Goal: Information Seeking & Learning: Learn about a topic

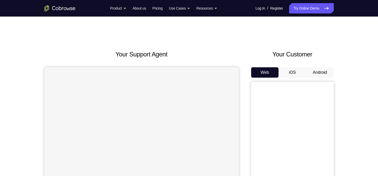
click at [316, 74] on button "Android" at bounding box center [320, 72] width 28 height 10
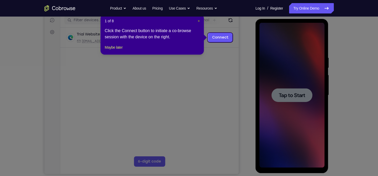
click at [198, 22] on span "×" at bounding box center [199, 21] width 2 height 4
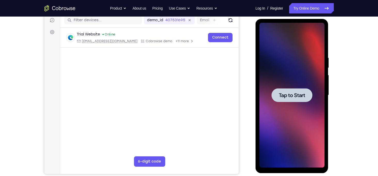
click at [298, 67] on div at bounding box center [292, 95] width 65 height 145
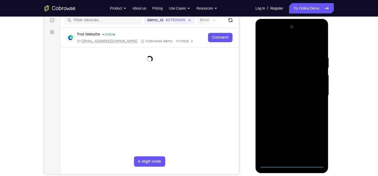
click at [292, 164] on div at bounding box center [292, 95] width 65 height 145
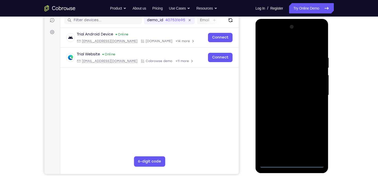
click at [314, 139] on div at bounding box center [292, 95] width 65 height 145
click at [270, 43] on div at bounding box center [292, 95] width 65 height 145
click at [312, 94] on div at bounding box center [292, 95] width 65 height 145
click at [288, 107] on div at bounding box center [292, 95] width 65 height 145
click at [291, 86] on div at bounding box center [292, 95] width 65 height 145
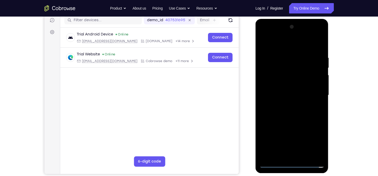
click at [291, 85] on div at bounding box center [292, 95] width 65 height 145
click at [292, 94] on div at bounding box center [292, 95] width 65 height 145
click at [321, 50] on div at bounding box center [292, 95] width 65 height 145
click at [322, 150] on div at bounding box center [292, 95] width 65 height 145
click at [304, 157] on div at bounding box center [292, 95] width 65 height 145
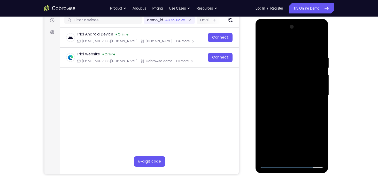
click at [289, 123] on div at bounding box center [292, 95] width 65 height 145
click at [284, 78] on div at bounding box center [292, 95] width 65 height 145
drag, startPoint x: 269, startPoint y: 45, endPoint x: 304, endPoint y: 43, distance: 35.2
click at [304, 43] on div at bounding box center [292, 95] width 65 height 145
click at [261, 45] on div at bounding box center [292, 95] width 65 height 145
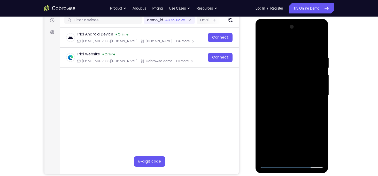
click at [282, 107] on div at bounding box center [292, 95] width 65 height 145
click at [264, 44] on div at bounding box center [292, 95] width 65 height 145
click at [288, 94] on div at bounding box center [292, 95] width 65 height 145
click at [263, 44] on div at bounding box center [292, 95] width 65 height 145
click at [288, 92] on div at bounding box center [292, 95] width 65 height 145
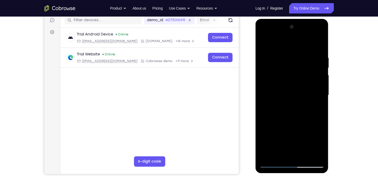
click at [271, 142] on div at bounding box center [292, 95] width 65 height 145
click at [312, 142] on div at bounding box center [292, 95] width 65 height 145
click at [268, 109] on div at bounding box center [292, 95] width 65 height 145
click at [265, 46] on div at bounding box center [292, 95] width 65 height 145
click at [284, 93] on div at bounding box center [292, 95] width 65 height 145
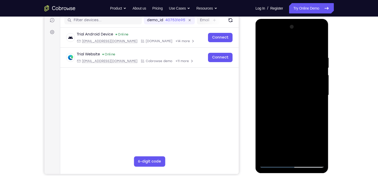
click at [262, 44] on div at bounding box center [292, 95] width 65 height 145
click at [284, 63] on div at bounding box center [292, 95] width 65 height 145
click at [318, 44] on div at bounding box center [292, 95] width 65 height 145
click at [279, 57] on div at bounding box center [292, 95] width 65 height 145
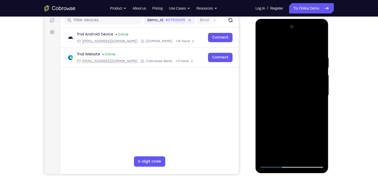
click at [313, 154] on div at bounding box center [292, 95] width 65 height 145
click at [310, 100] on div at bounding box center [292, 95] width 65 height 145
click at [319, 45] on div at bounding box center [292, 95] width 65 height 145
click at [282, 57] on div at bounding box center [292, 95] width 65 height 145
click at [262, 99] on div at bounding box center [292, 95] width 65 height 145
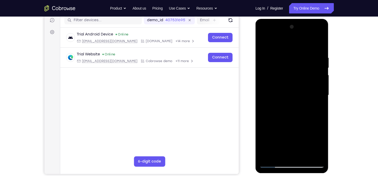
click at [306, 123] on div at bounding box center [292, 95] width 65 height 145
click at [314, 91] on div at bounding box center [292, 95] width 65 height 145
click at [321, 94] on div at bounding box center [292, 95] width 65 height 145
click at [287, 153] on div at bounding box center [292, 95] width 65 height 145
click at [279, 155] on div at bounding box center [292, 95] width 65 height 145
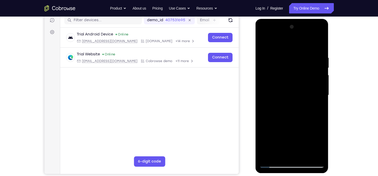
click at [308, 125] on div at bounding box center [292, 95] width 65 height 145
click at [304, 101] on div at bounding box center [292, 95] width 65 height 145
click at [304, 154] on div at bounding box center [292, 95] width 65 height 145
click at [318, 154] on div at bounding box center [292, 95] width 65 height 145
click at [321, 62] on div at bounding box center [292, 95] width 65 height 145
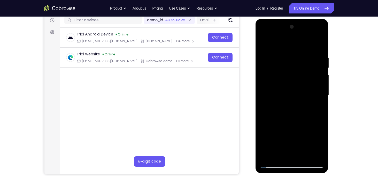
click at [311, 90] on div at bounding box center [292, 95] width 65 height 145
click at [323, 79] on div at bounding box center [292, 95] width 65 height 145
click at [320, 79] on div at bounding box center [292, 95] width 65 height 145
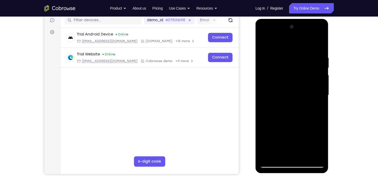
click at [320, 46] on div at bounding box center [292, 95] width 65 height 145
click at [304, 156] on div at bounding box center [292, 95] width 65 height 145
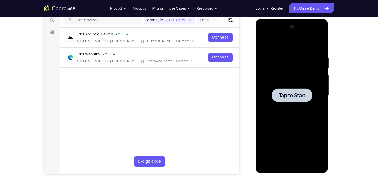
click at [289, 53] on div at bounding box center [292, 95] width 65 height 145
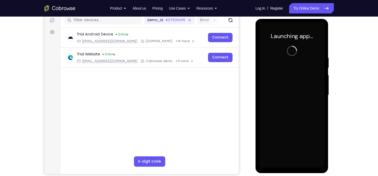
click at [291, 167] on div at bounding box center [292, 95] width 65 height 145
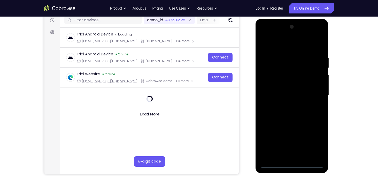
click at [293, 165] on div at bounding box center [292, 95] width 65 height 145
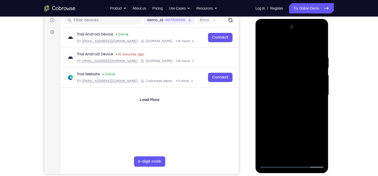
click at [314, 138] on div at bounding box center [292, 95] width 65 height 145
click at [271, 42] on div at bounding box center [292, 95] width 65 height 145
click at [271, 81] on div at bounding box center [292, 95] width 65 height 145
click at [278, 97] on div at bounding box center [292, 95] width 65 height 145
click at [278, 92] on div at bounding box center [292, 95] width 65 height 145
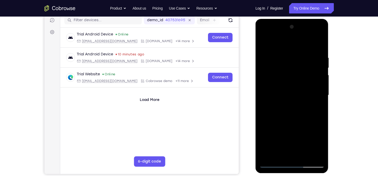
click at [282, 99] on div at bounding box center [292, 95] width 65 height 145
drag, startPoint x: 284, startPoint y: 136, endPoint x: 281, endPoint y: 102, distance: 34.3
click at [281, 102] on div at bounding box center [292, 95] width 65 height 145
click at [294, 155] on div at bounding box center [292, 95] width 65 height 145
click at [274, 48] on div at bounding box center [292, 95] width 65 height 145
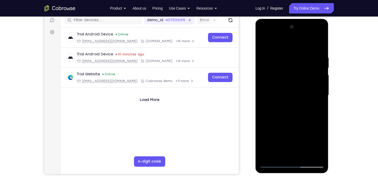
click at [305, 65] on div at bounding box center [292, 95] width 65 height 145
click at [321, 43] on div at bounding box center [292, 95] width 65 height 145
drag, startPoint x: 308, startPoint y: 130, endPoint x: 308, endPoint y: 99, distance: 31.0
click at [308, 99] on div at bounding box center [292, 95] width 65 height 145
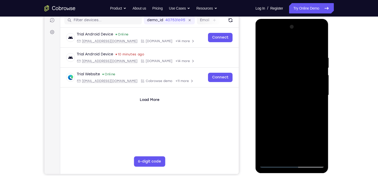
click at [300, 118] on div at bounding box center [292, 95] width 65 height 145
click at [295, 103] on div at bounding box center [292, 95] width 65 height 145
click at [323, 43] on div at bounding box center [292, 95] width 65 height 145
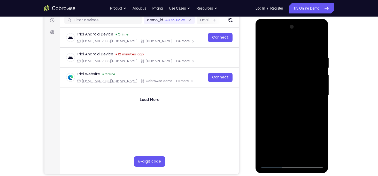
drag, startPoint x: 297, startPoint y: 112, endPoint x: 294, endPoint y: 135, distance: 23.5
click at [294, 135] on div at bounding box center [292, 95] width 65 height 145
